Goal: Information Seeking & Learning: Learn about a topic

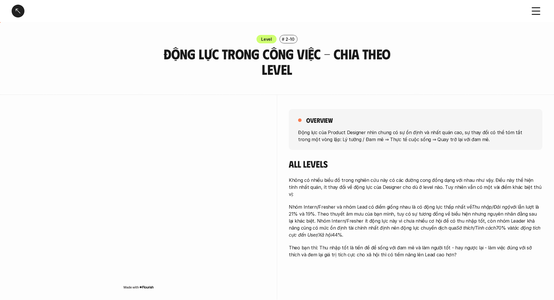
click at [18, 14] on div at bounding box center [18, 11] width 13 height 13
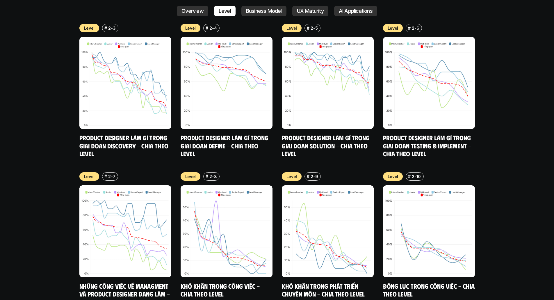
scroll to position [2266, 0]
